Goal: Task Accomplishment & Management: Manage account settings

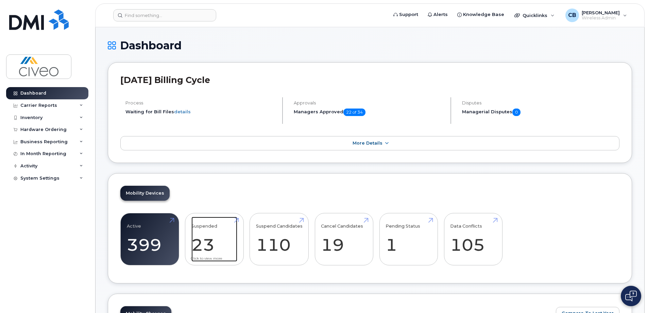
click at [194, 235] on link "Suspended 23 360%" at bounding box center [214, 238] width 46 height 45
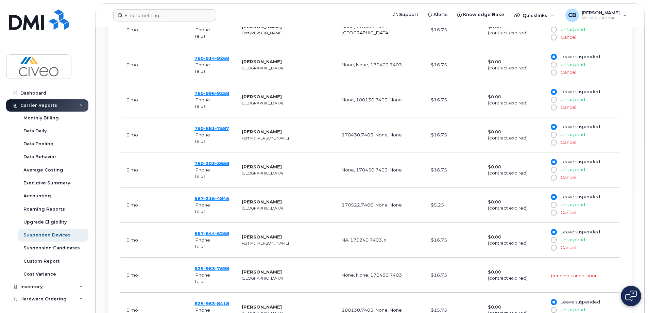
scroll to position [340, 0]
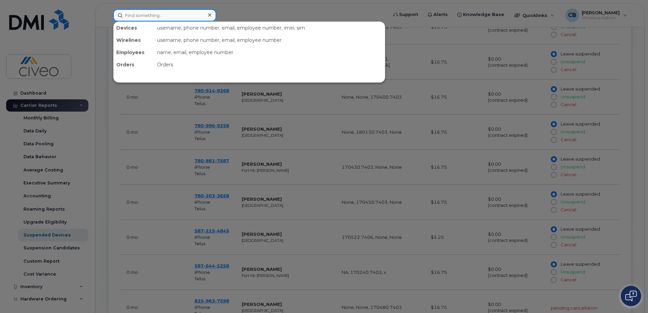
click at [147, 12] on input at bounding box center [164, 15] width 103 height 12
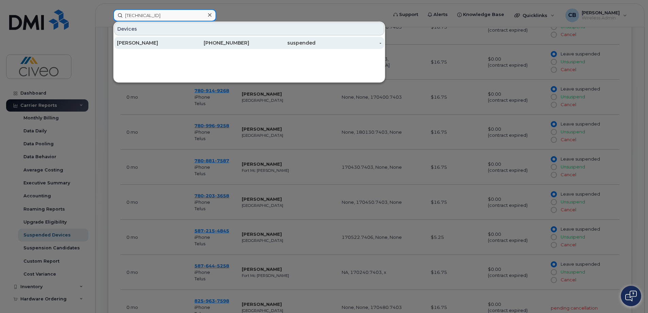
type input "8912230102344074871"
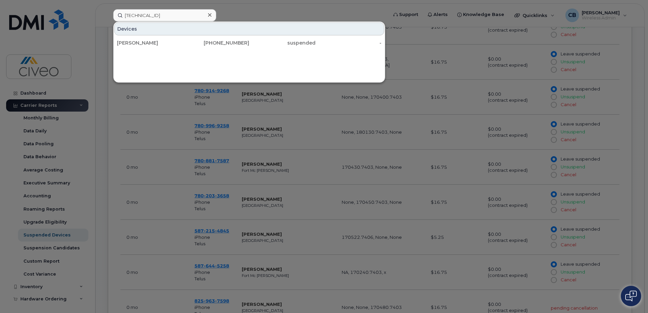
click at [245, 128] on div at bounding box center [324, 156] width 648 height 313
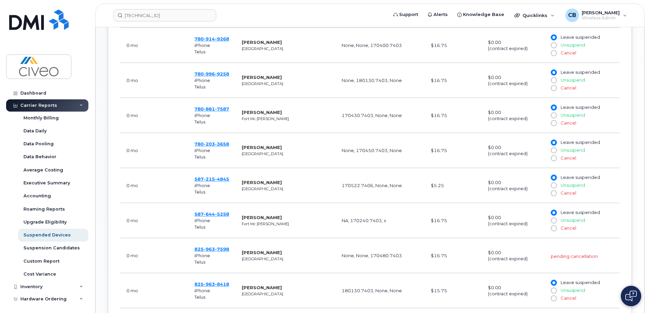
scroll to position [476, 0]
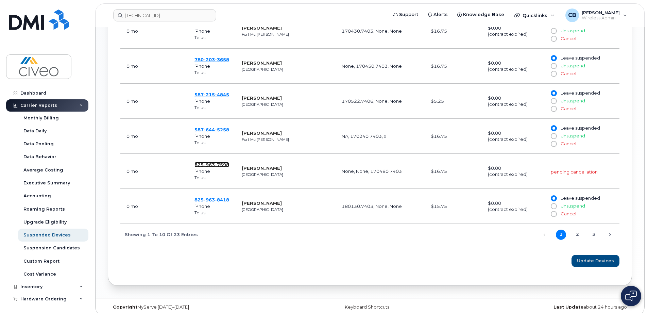
click at [217, 162] on span "7598" at bounding box center [222, 164] width 14 height 5
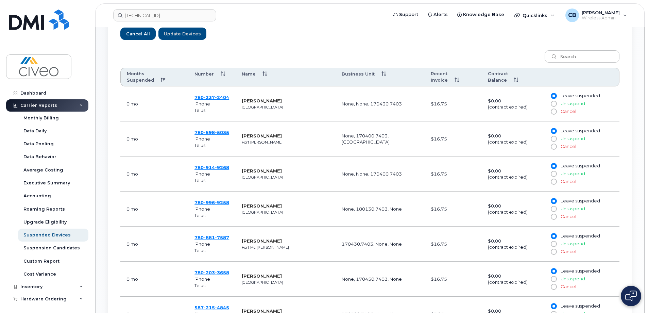
scroll to position [238, 0]
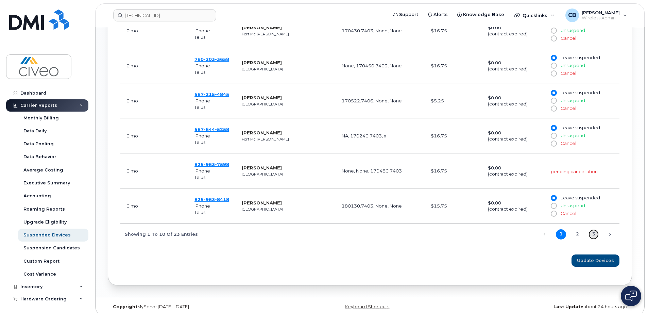
click at [594, 229] on link "3" at bounding box center [593, 234] width 10 height 10
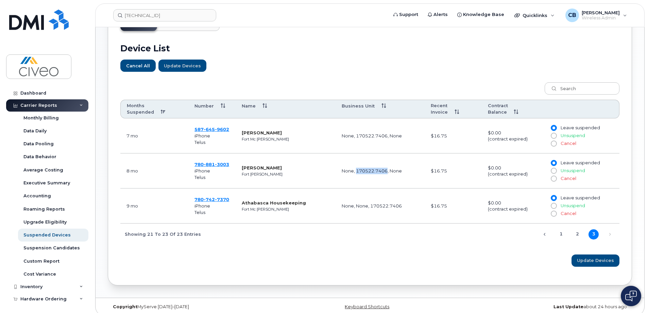
drag, startPoint x: 356, startPoint y: 163, endPoint x: 386, endPoint y: 166, distance: 29.7
click at [386, 166] on td "None, 170522.7406, None" at bounding box center [379, 170] width 89 height 35
copy td "170522.7406"
click at [414, 207] on td "None, None, 170522.7406" at bounding box center [379, 205] width 89 height 35
click at [561, 229] on link "1" at bounding box center [561, 234] width 10 height 10
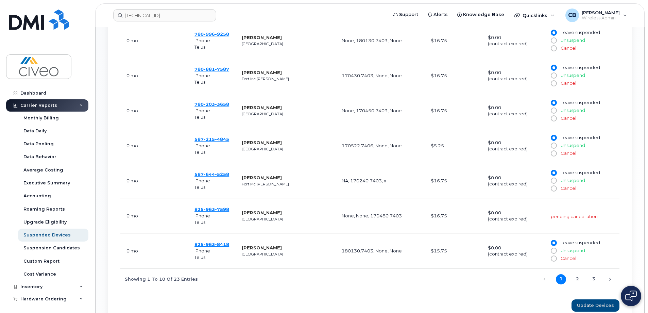
scroll to position [469, 0]
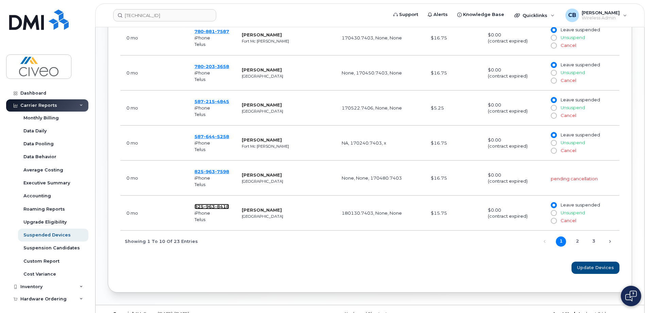
click at [211, 204] on span "963" at bounding box center [209, 206] width 11 height 5
click at [218, 169] on span "7598" at bounding box center [222, 171] width 14 height 5
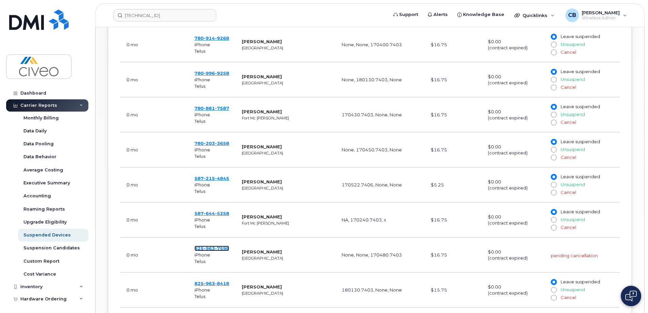
scroll to position [333, 0]
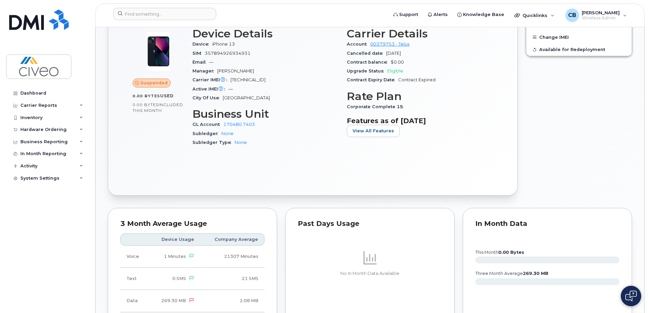
scroll to position [238, 0]
drag, startPoint x: 262, startPoint y: 123, endPoint x: 251, endPoint y: 124, distance: 10.3
click at [251, 124] on div "GL Account 170480.7403" at bounding box center [265, 124] width 146 height 9
drag, startPoint x: 251, startPoint y: 124, endPoint x: 257, endPoint y: 148, distance: 24.1
click at [260, 149] on div "Device Details Device iPhone 13 SIM 357894926934931 Email — Manager [PERSON_NAM…" at bounding box center [265, 89] width 154 height 133
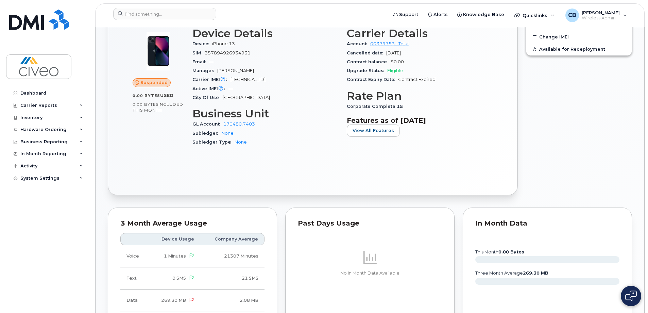
drag, startPoint x: 280, startPoint y: 157, endPoint x: 275, endPoint y: 156, distance: 5.4
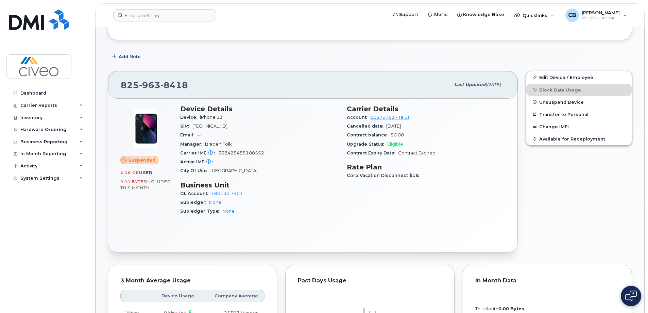
scroll to position [81, 0]
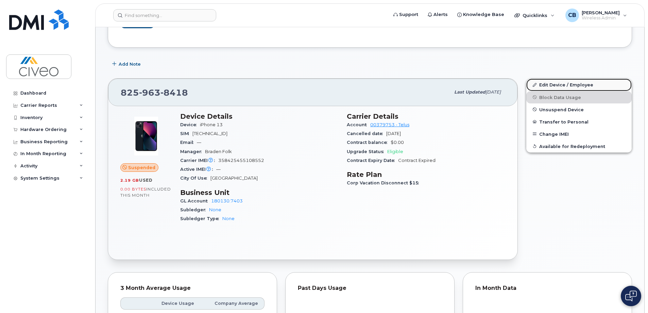
click at [560, 84] on link "Edit Device / Employee" at bounding box center [578, 84] width 105 height 12
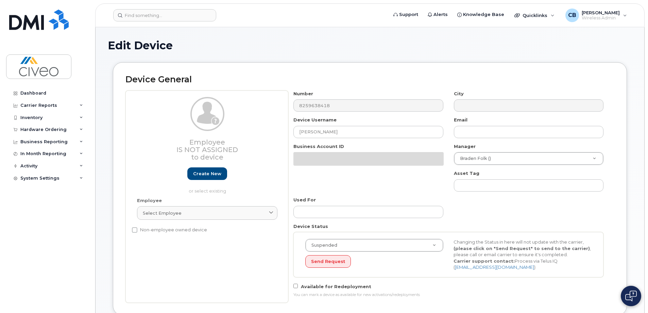
select select "7088"
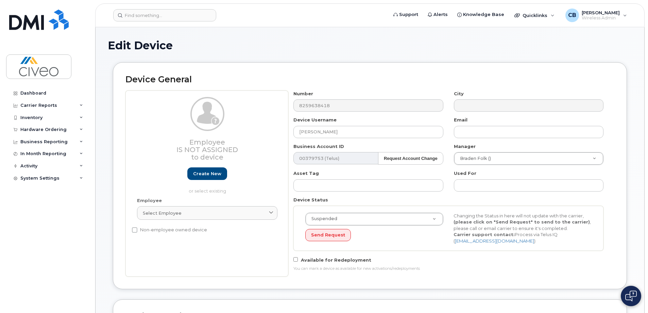
scroll to position [204, 0]
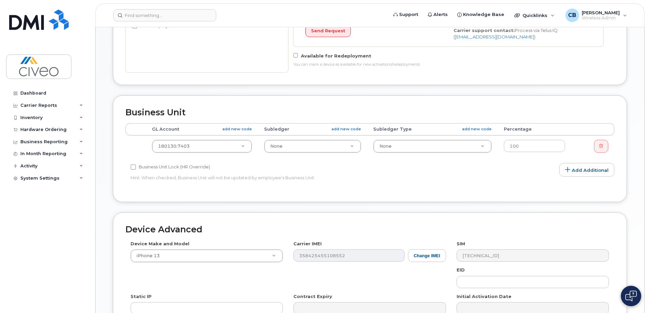
click at [207, 135] on th "GL Account add new code" at bounding box center [202, 129] width 112 height 12
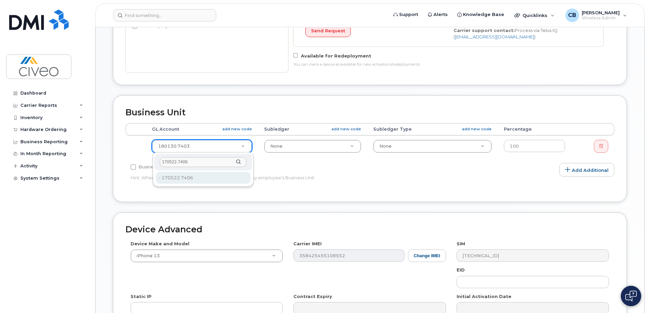
type input "170522.7406"
type input "622147"
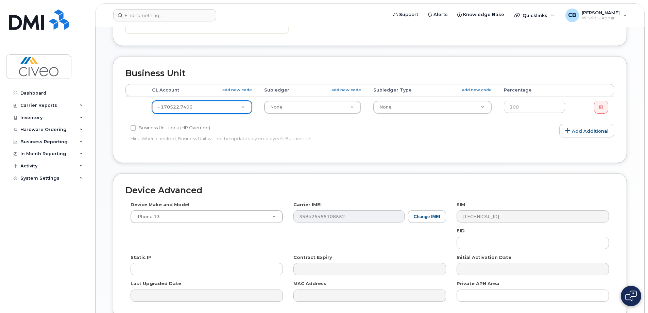
scroll to position [306, 0]
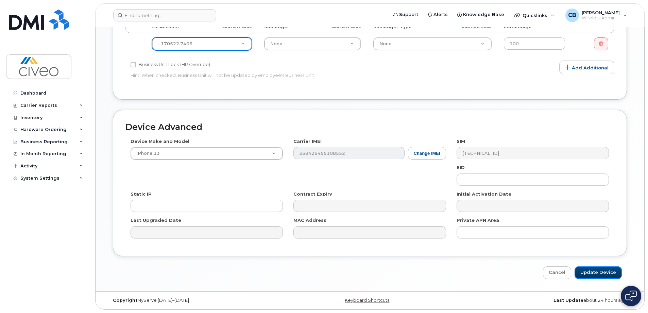
click at [589, 273] on input "Update Device" at bounding box center [597, 272] width 47 height 13
type input "Saving..."
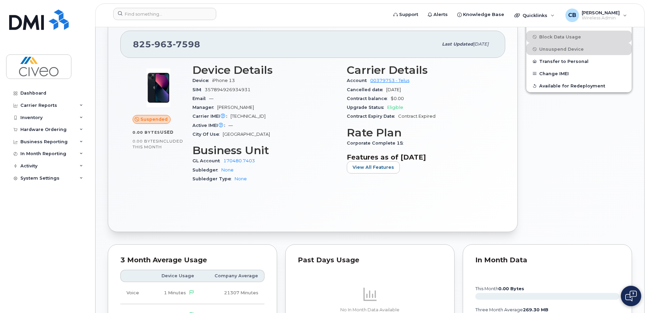
scroll to position [136, 0]
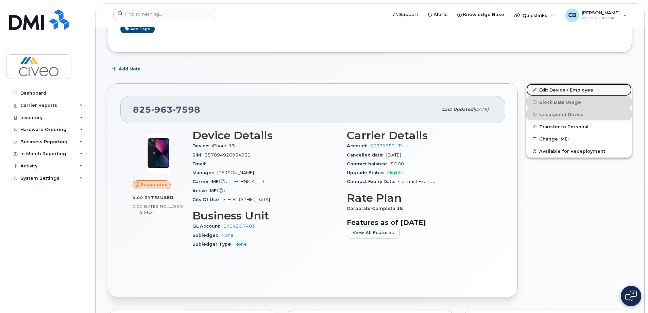
drag, startPoint x: 580, startPoint y: 88, endPoint x: 575, endPoint y: 91, distance: 6.0
click at [580, 88] on link "Edit Device / Employee" at bounding box center [578, 90] width 105 height 12
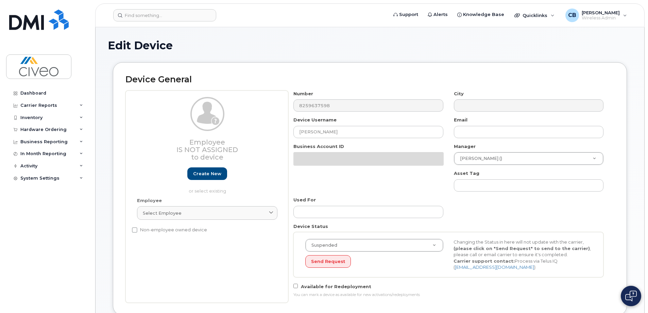
select select "7088"
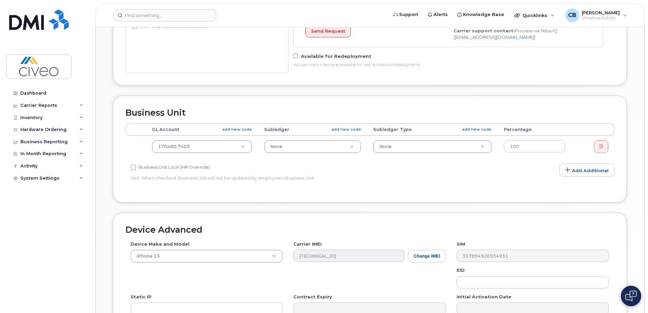
scroll to position [204, 0]
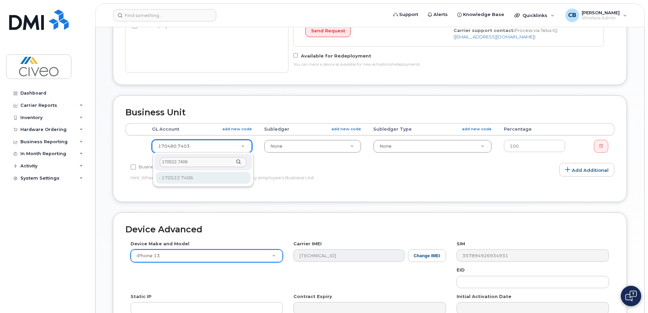
type input "170522.7406"
drag, startPoint x: 241, startPoint y: 179, endPoint x: 399, endPoint y: 199, distance: 159.6
type input "622147"
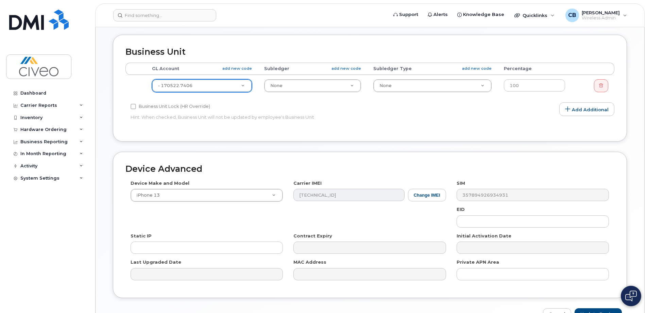
scroll to position [306, 0]
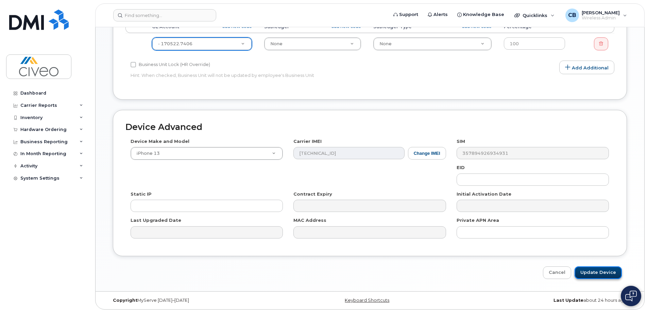
click at [591, 275] on input "Update Device" at bounding box center [597, 272] width 47 height 13
type input "Saving..."
